Goal: Contribute content: Add original content to the website for others to see

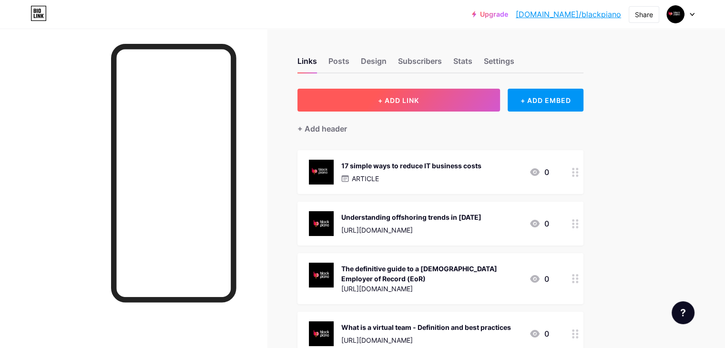
click at [419, 100] on span "+ ADD LINK" at bounding box center [398, 100] width 41 height 8
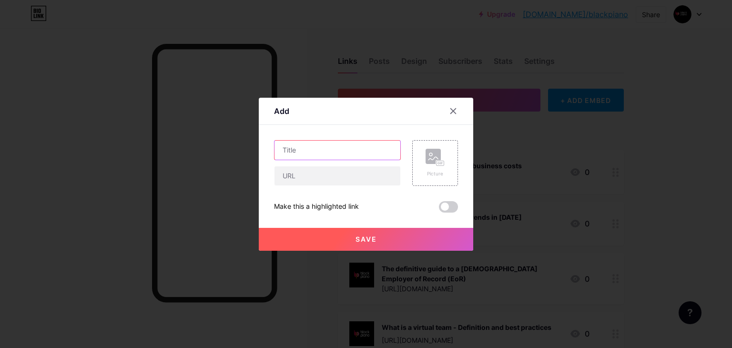
click at [316, 150] on input "text" at bounding box center [337, 150] width 126 height 19
paste input "Hire the best Java Developers remotely with Black Piano"
type input "Hire the best Java Developers remotely with Black Piano"
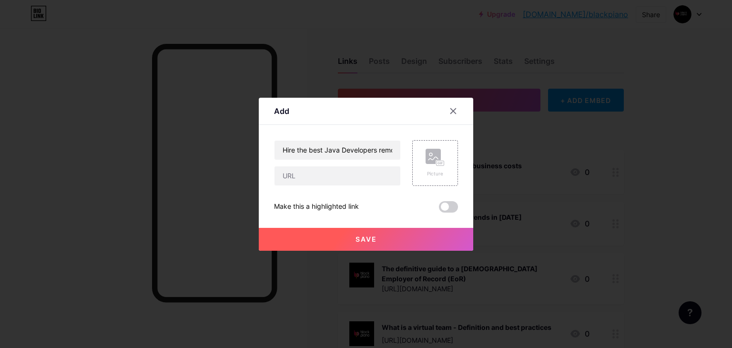
click at [310, 190] on div "Hire the best Java Developers remotely with Black Piano Picture Make this a hig…" at bounding box center [366, 176] width 184 height 72
click at [314, 182] on input "text" at bounding box center [337, 175] width 126 height 19
paste input "[URL][DOMAIN_NAME]"
type input "[URL][DOMAIN_NAME]"
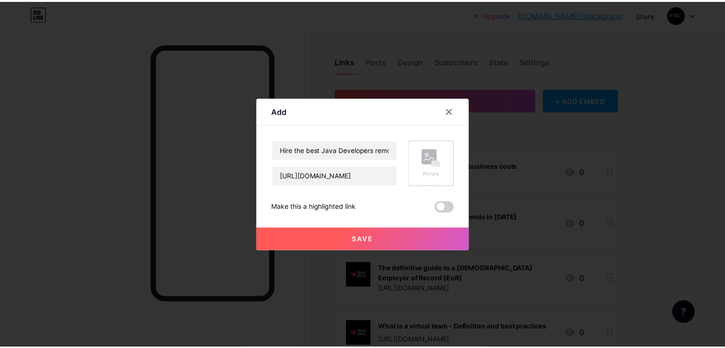
scroll to position [0, 0]
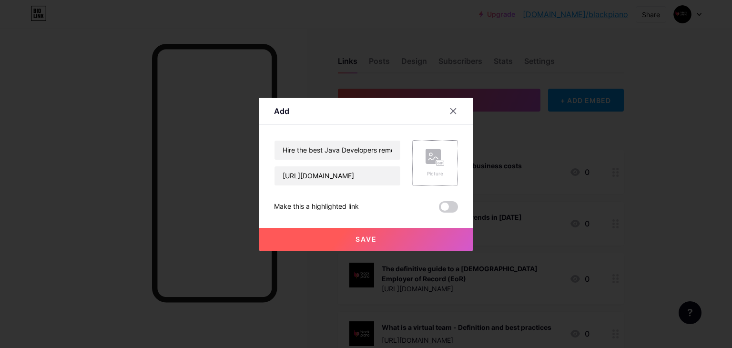
click at [427, 162] on rect at bounding box center [432, 156] width 15 height 15
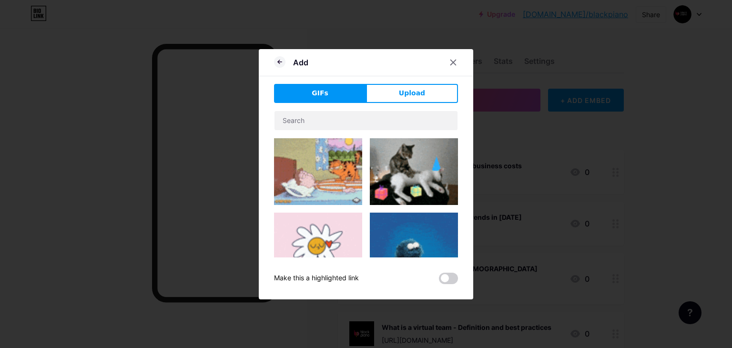
click at [411, 97] on span "Upload" at bounding box center [412, 93] width 26 height 10
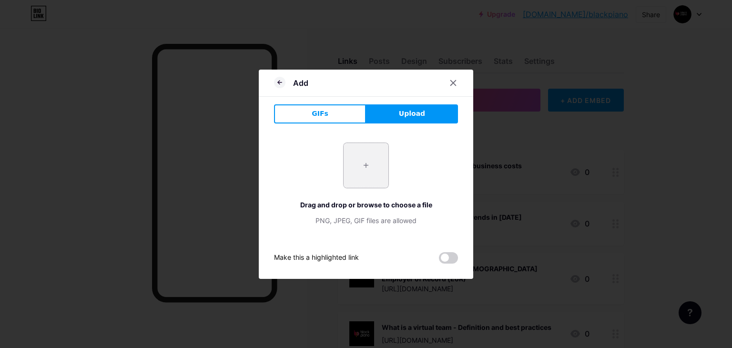
click at [370, 185] on input "file" at bounding box center [366, 165] width 45 height 45
type input "C:\fakepath\black piano logo.png"
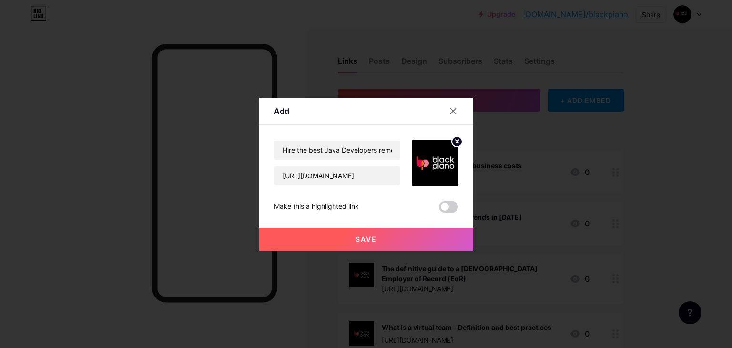
click at [396, 246] on button "Save" at bounding box center [366, 239] width 214 height 23
